Goal: Transaction & Acquisition: Purchase product/service

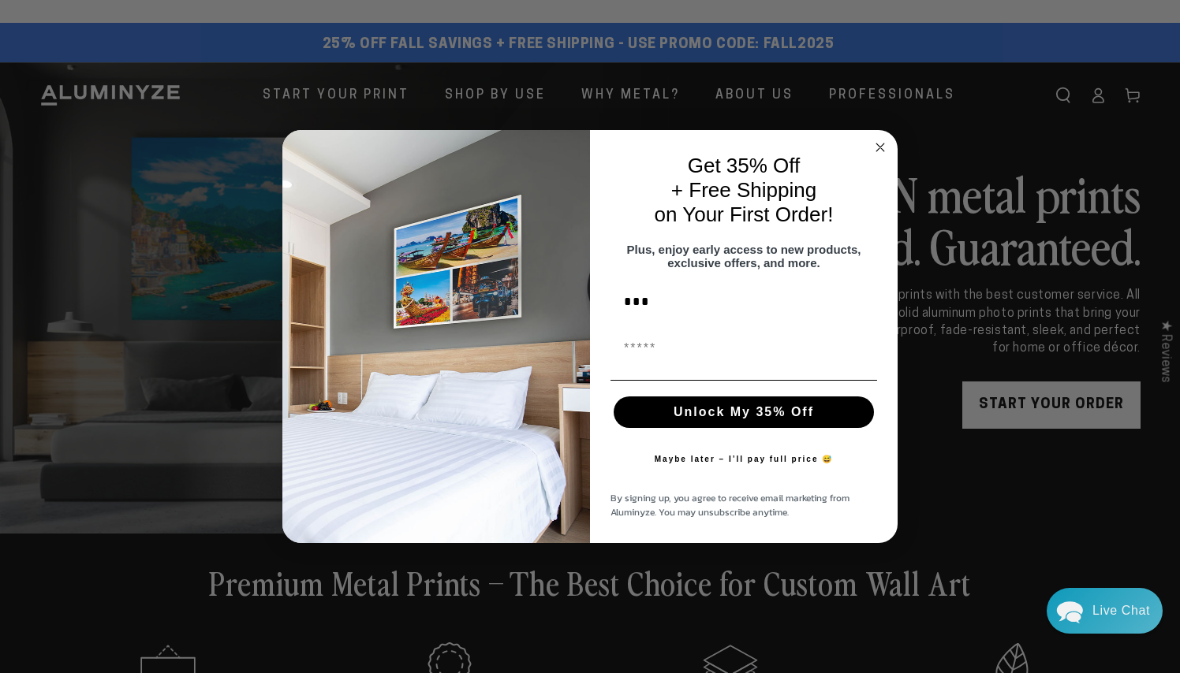
type input "***"
type input "**"
type input "**********"
click at [743, 411] on button "Unlock My 35% Off" at bounding box center [744, 413] width 260 height 32
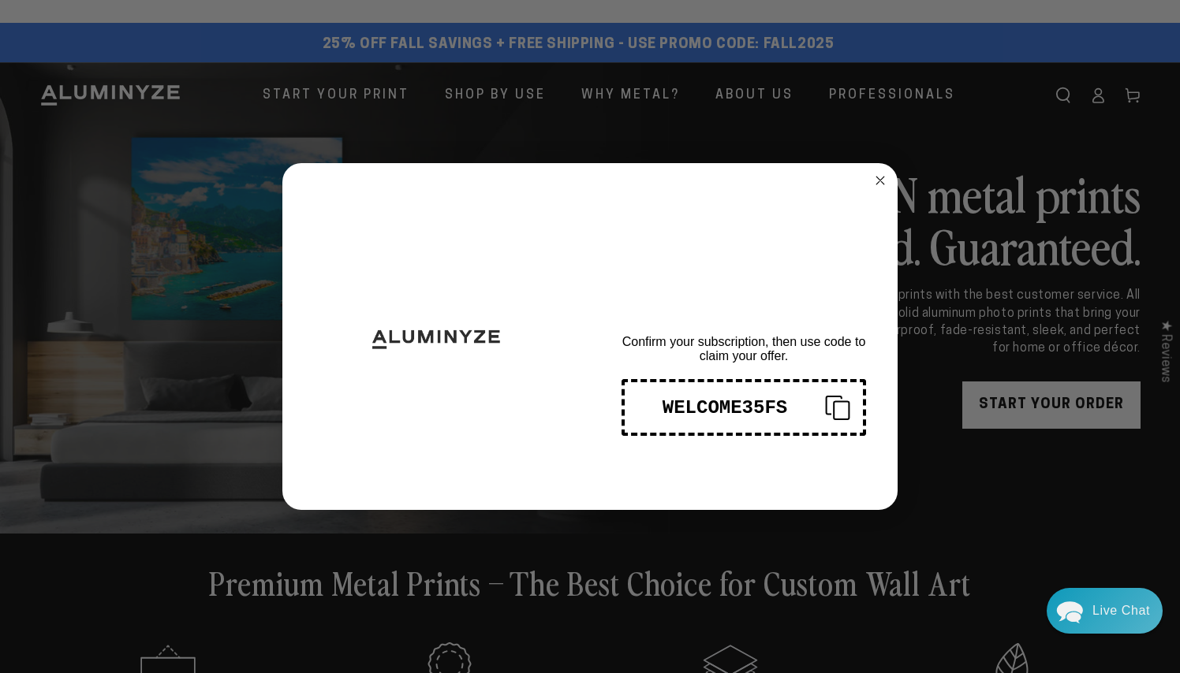
click at [687, 403] on div "WELCOME35FS" at bounding box center [724, 407] width 175 height 21
click at [687, 402] on div "WELCOME35FS" at bounding box center [724, 407] width 175 height 21
click at [880, 181] on icon "Close dialog" at bounding box center [880, 181] width 8 height 8
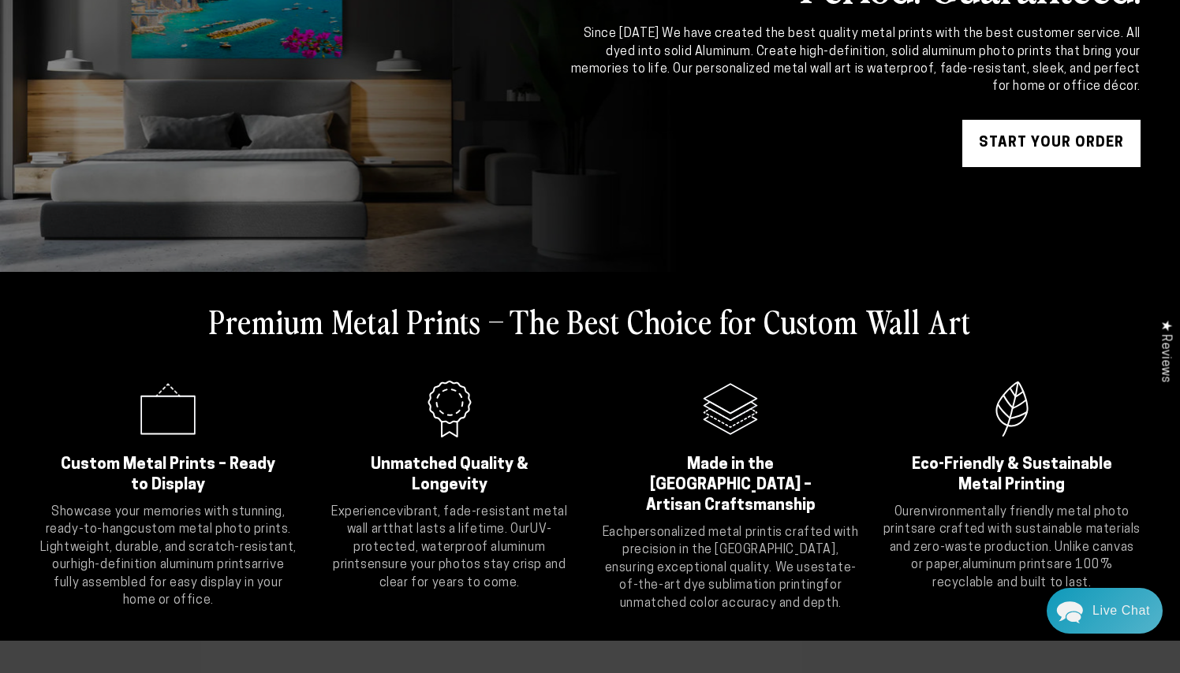
scroll to position [240, 0]
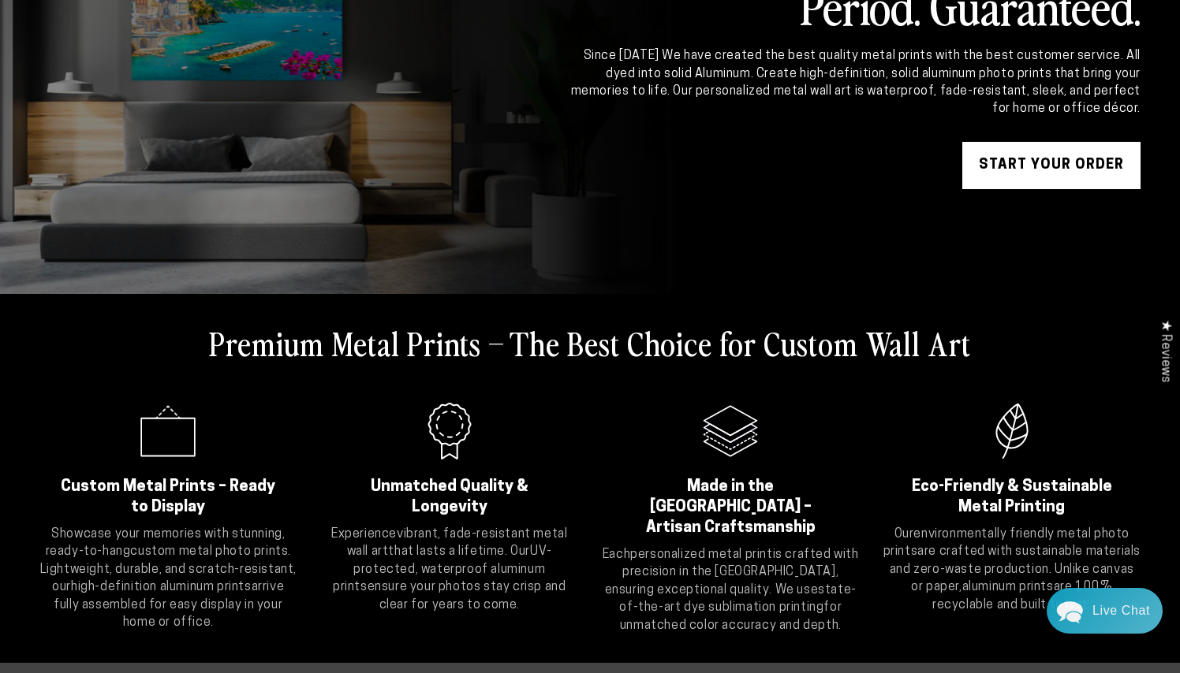
click at [1009, 166] on link "START YOUR Order" at bounding box center [1051, 165] width 178 height 47
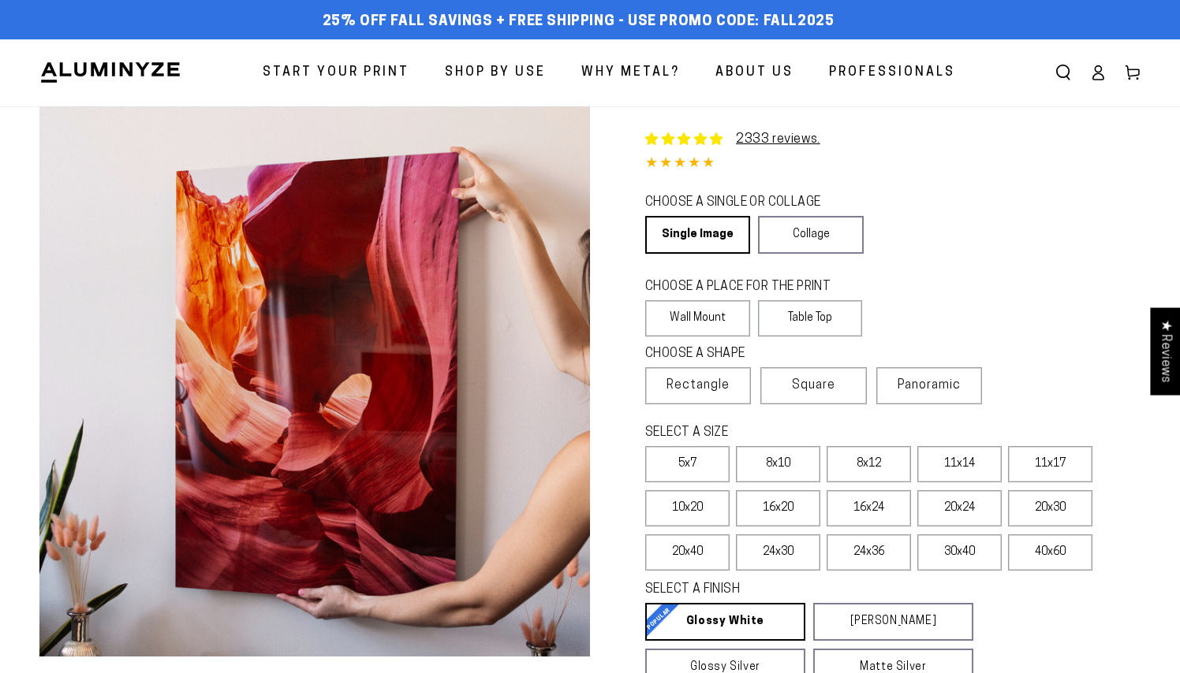
select select "**********"
click at [714, 226] on link "Single Image" at bounding box center [696, 235] width 103 height 38
click at [942, 507] on label "20x24" at bounding box center [959, 509] width 84 height 36
click at [886, 502] on label "16x24" at bounding box center [868, 509] width 84 height 36
click at [774, 505] on label "16x20" at bounding box center [778, 509] width 84 height 36
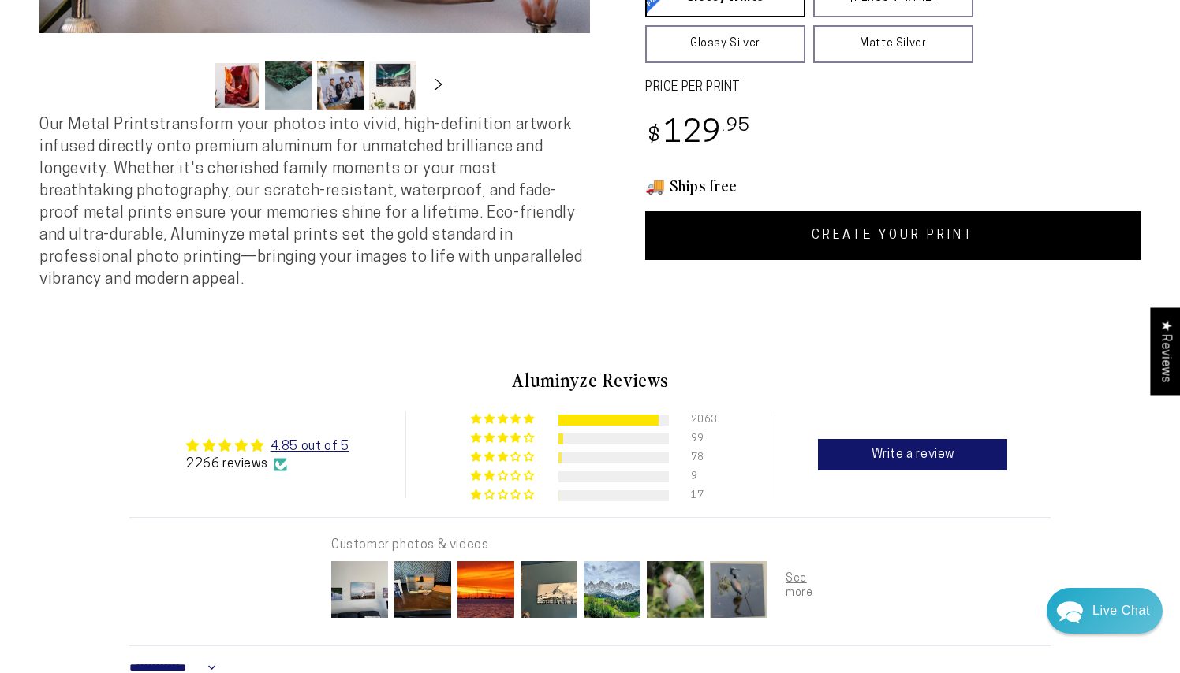
scroll to position [625, 0]
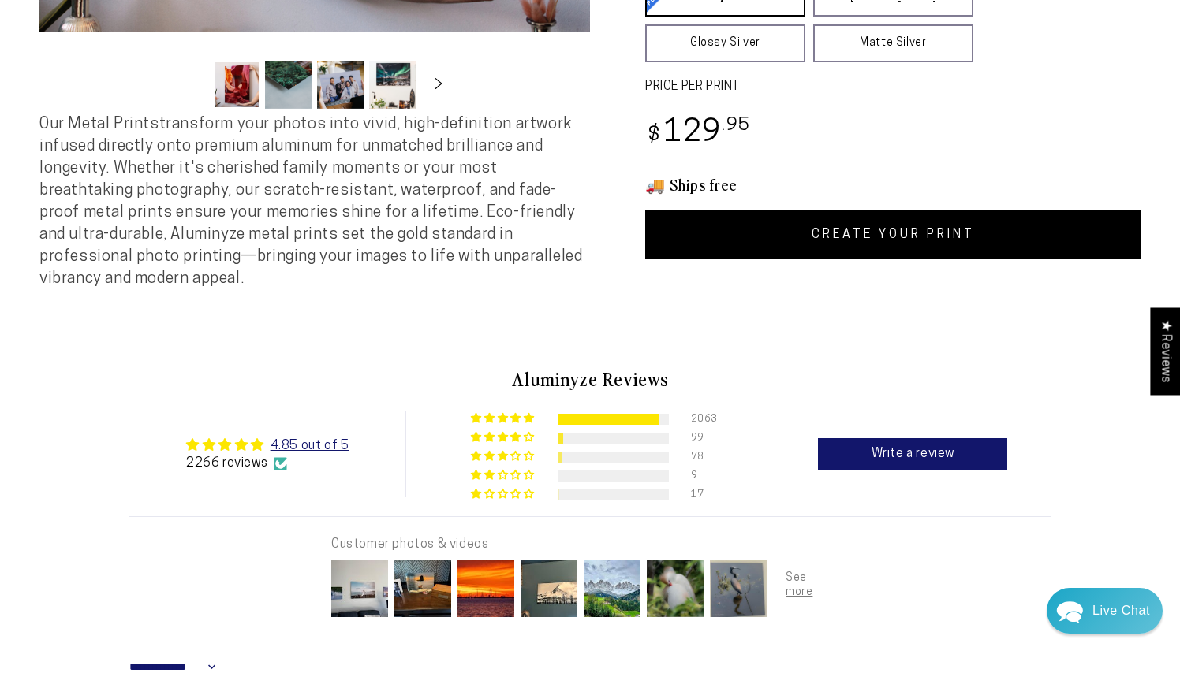
click at [901, 233] on link "CREATE YOUR PRINT" at bounding box center [892, 235] width 495 height 49
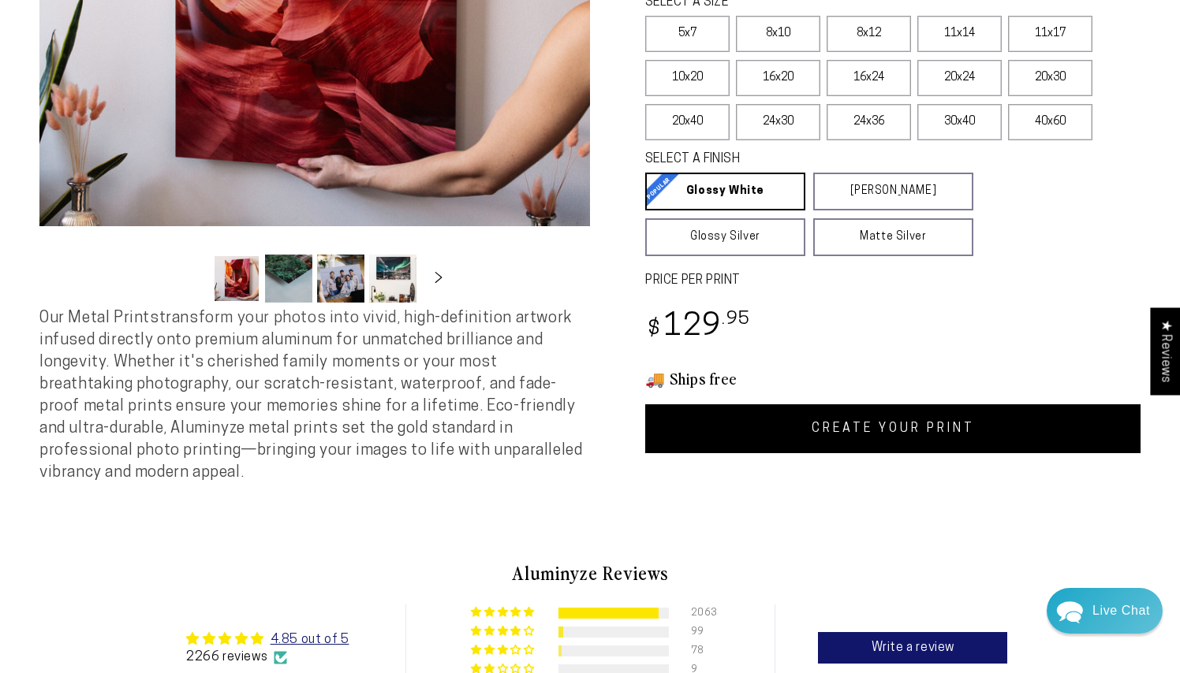
scroll to position [427, 0]
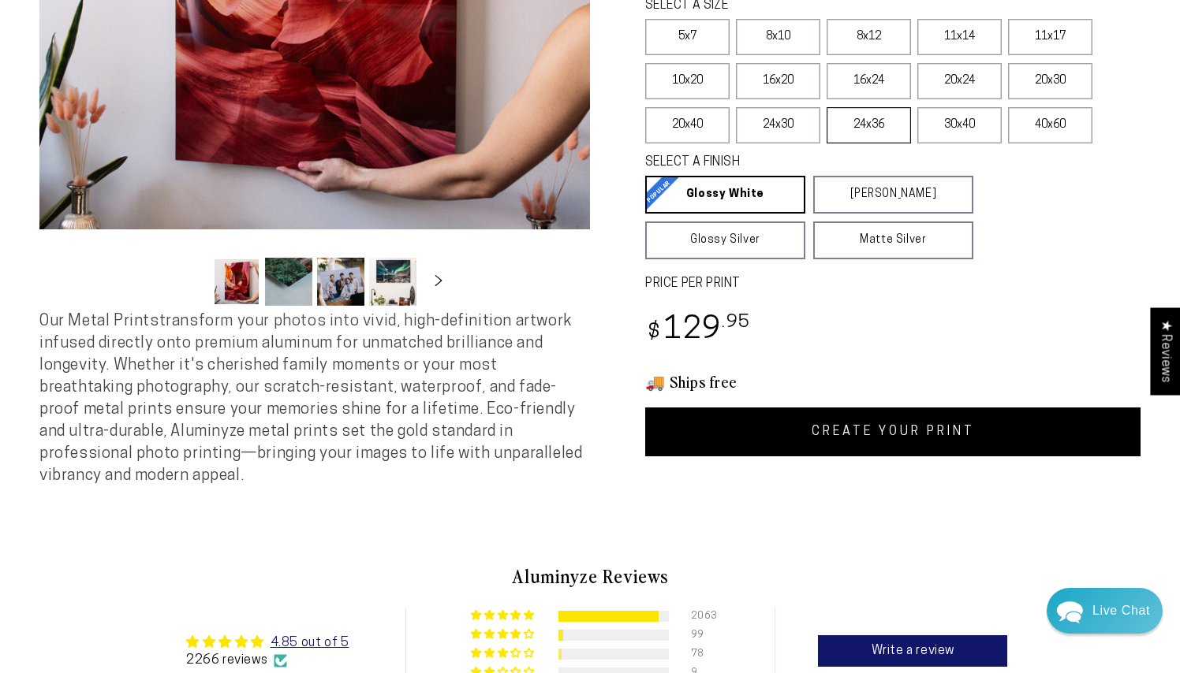
click at [869, 132] on label "24x36" at bounding box center [868, 125] width 84 height 36
click at [781, 131] on label "24x30" at bounding box center [778, 125] width 84 height 36
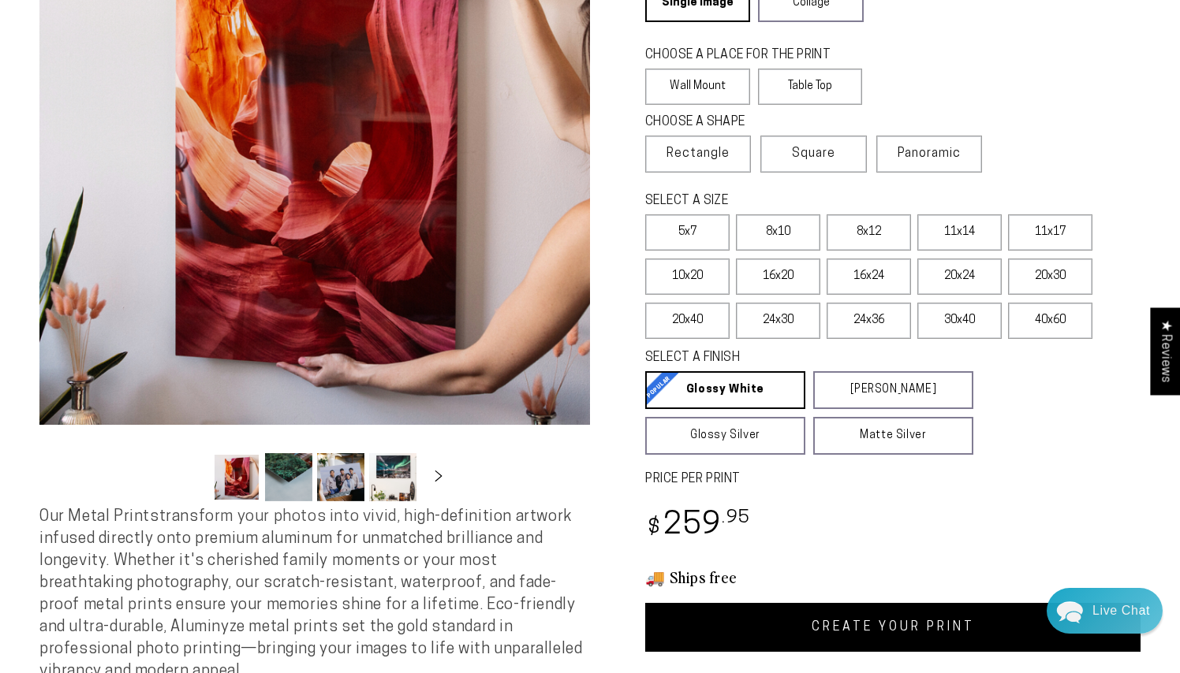
scroll to position [229, 0]
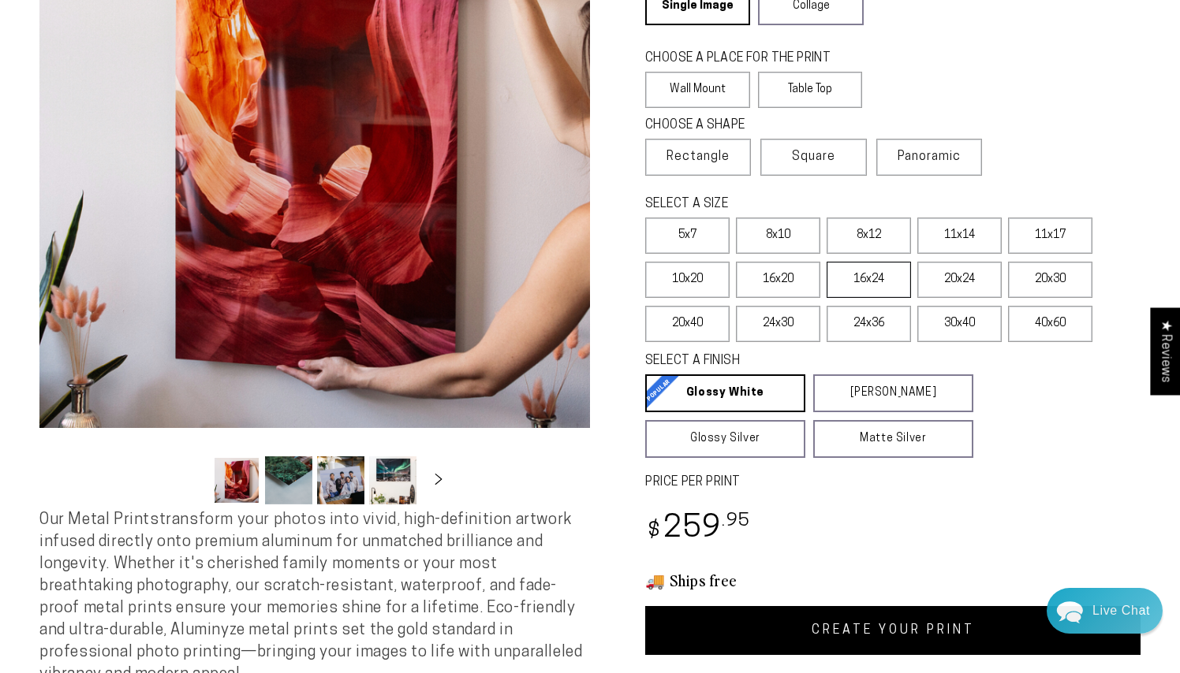
click at [879, 282] on label "16x24" at bounding box center [868, 280] width 84 height 36
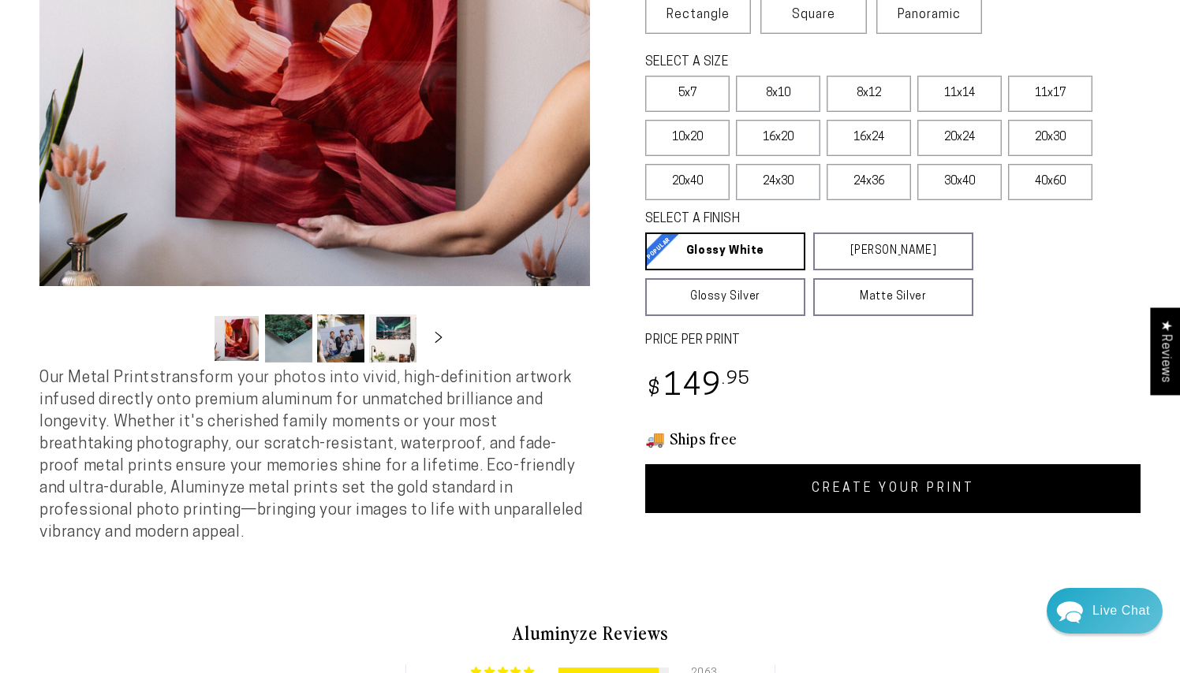
scroll to position [382, 0]
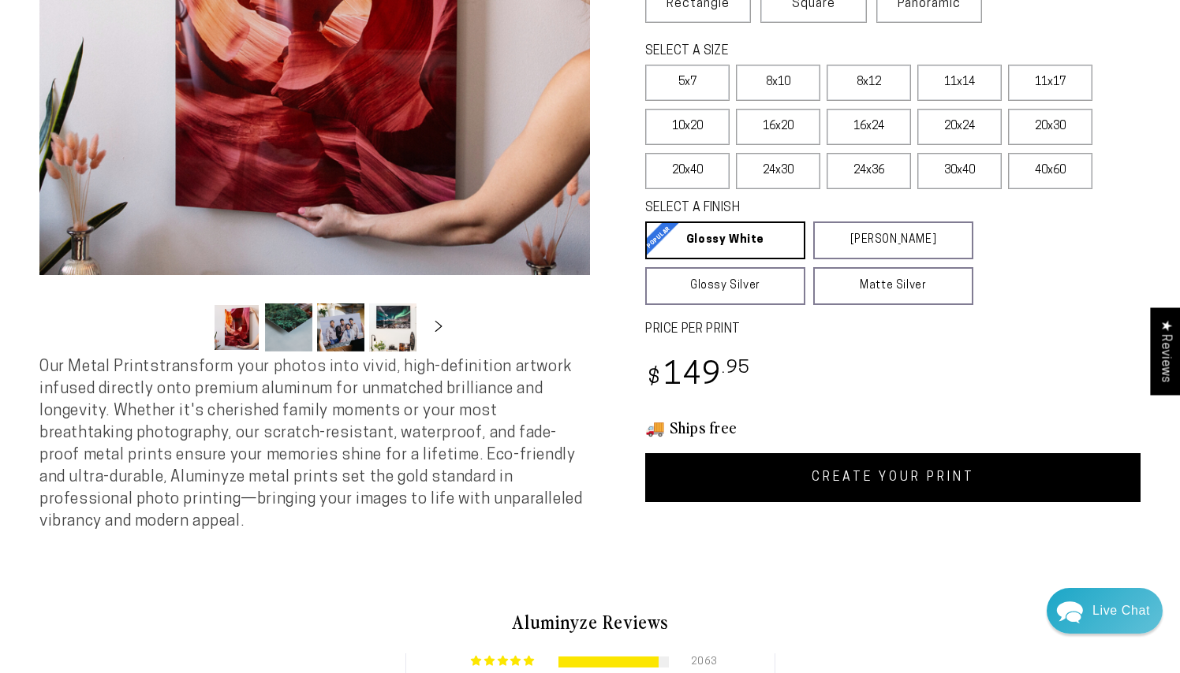
click at [916, 480] on link "CREATE YOUR PRINT" at bounding box center [892, 477] width 495 height 49
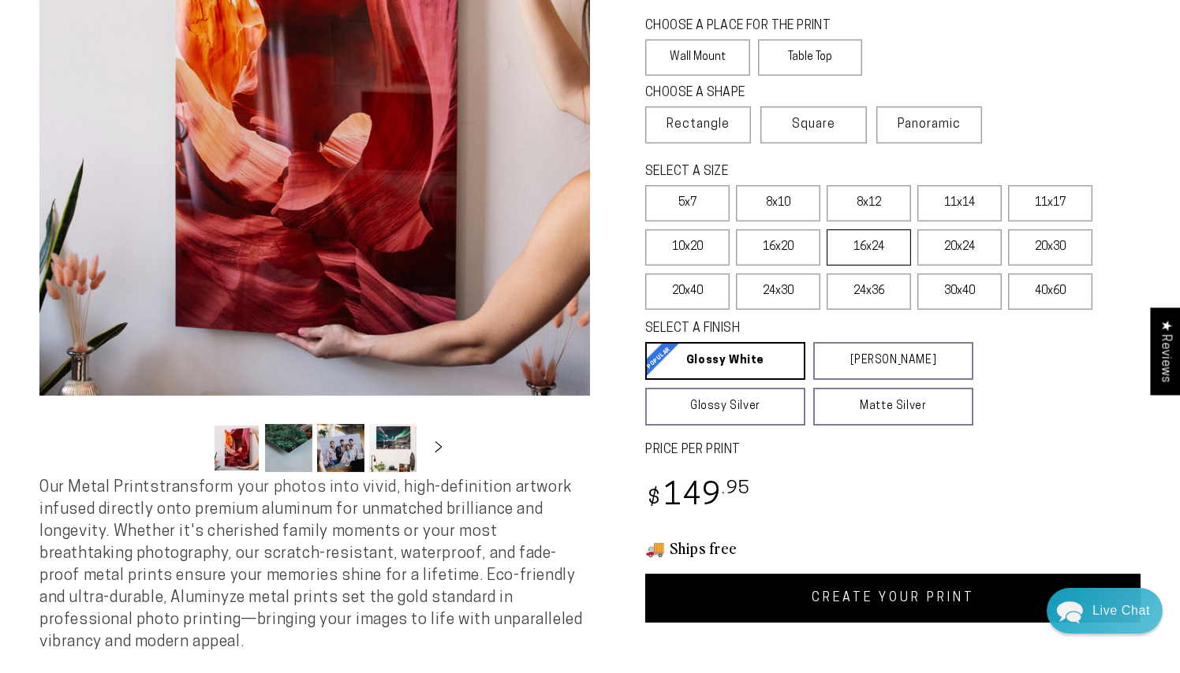
scroll to position [251, 0]
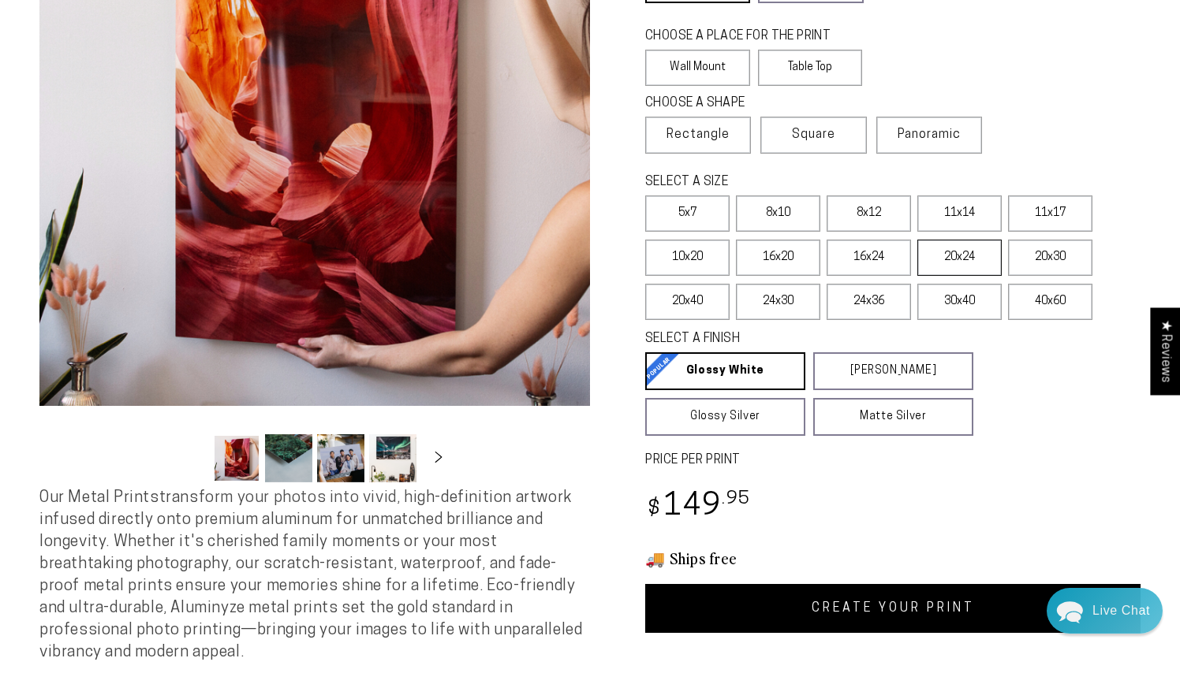
click at [946, 256] on label "20x24" at bounding box center [959, 258] width 84 height 36
click at [781, 255] on label "16x20" at bounding box center [778, 258] width 84 height 36
click at [856, 607] on link "CREATE YOUR PRINT" at bounding box center [892, 608] width 495 height 49
click at [1012, 252] on label "20x30" at bounding box center [1050, 258] width 84 height 36
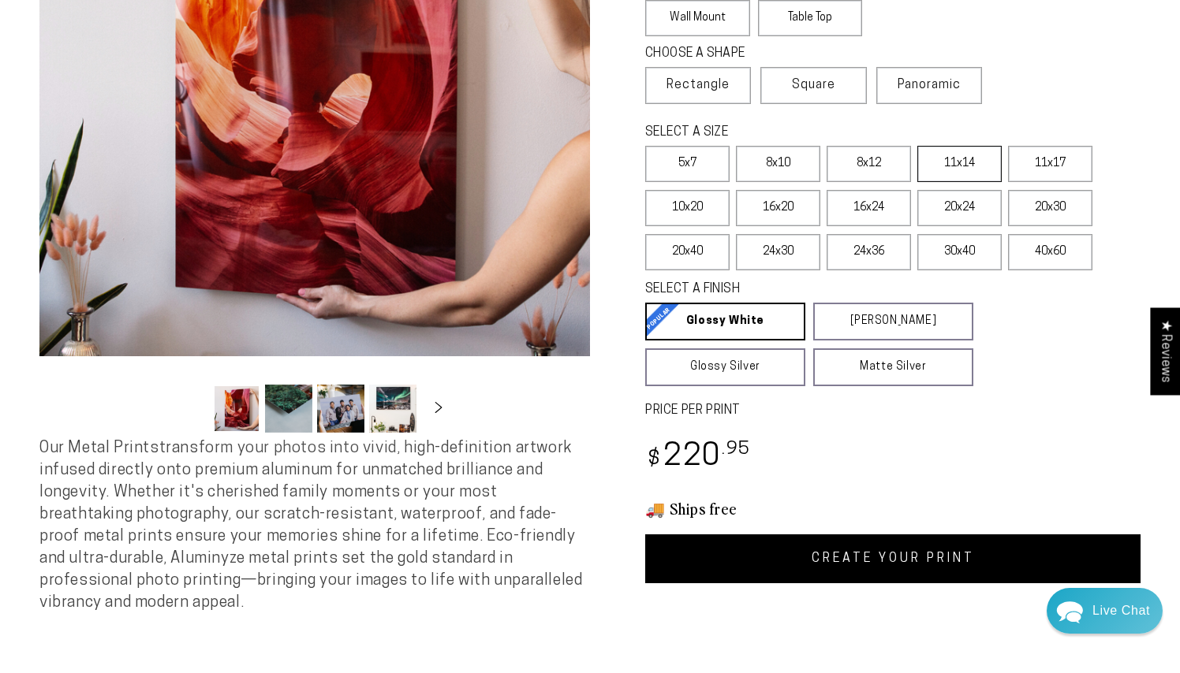
scroll to position [303, 0]
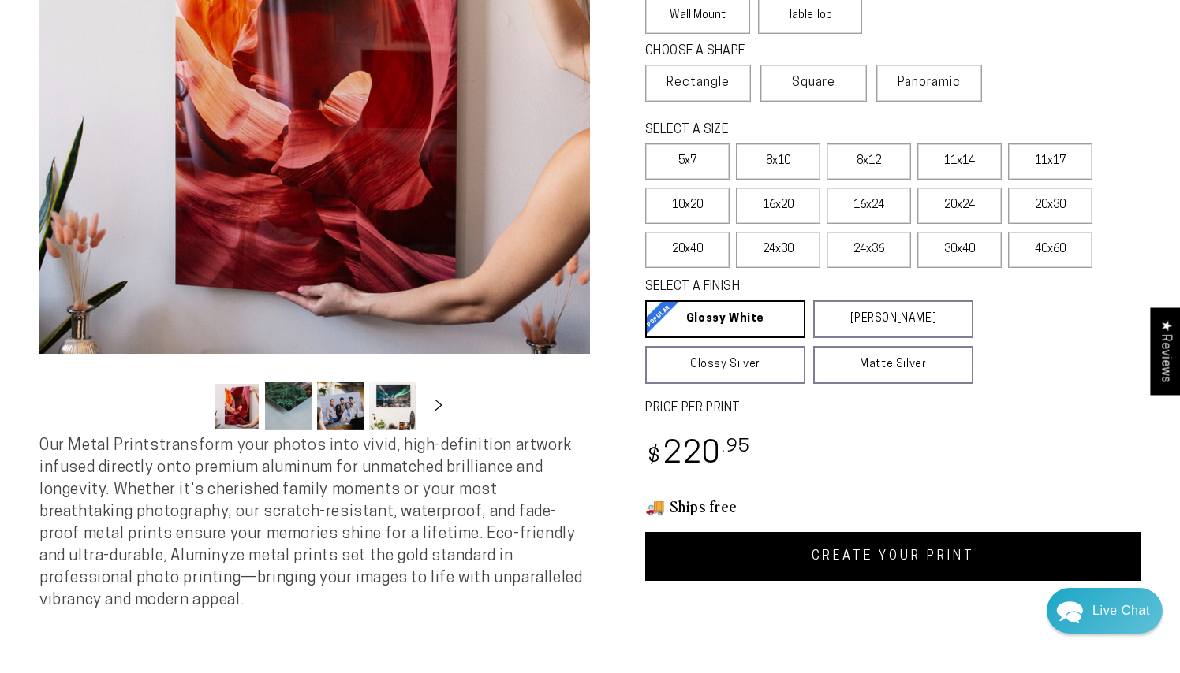
click at [867, 550] on link "CREATE YOUR PRINT" at bounding box center [892, 556] width 495 height 49
